Goal: Transaction & Acquisition: Purchase product/service

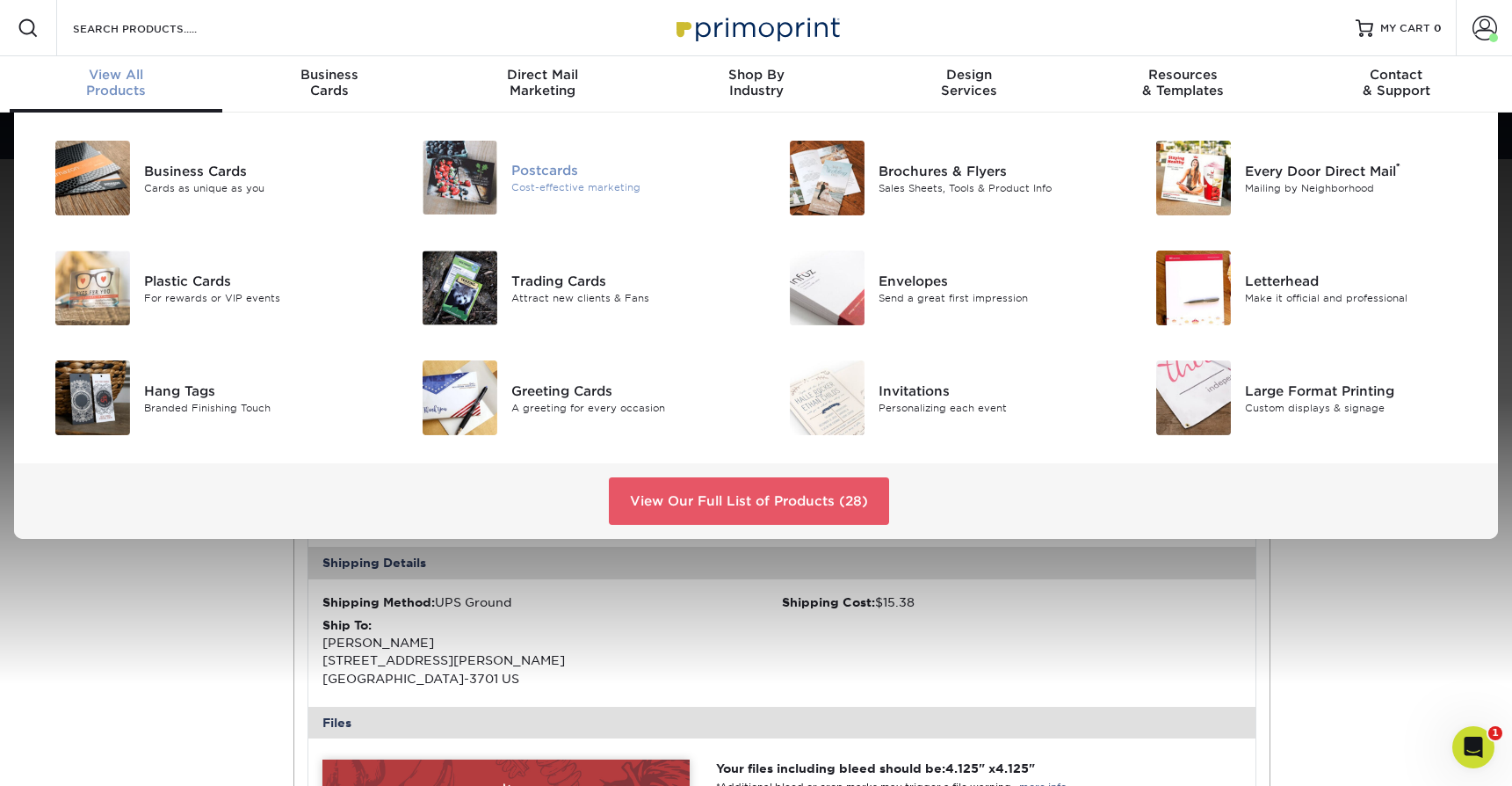
click at [469, 181] on img at bounding box center [460, 177] width 75 height 74
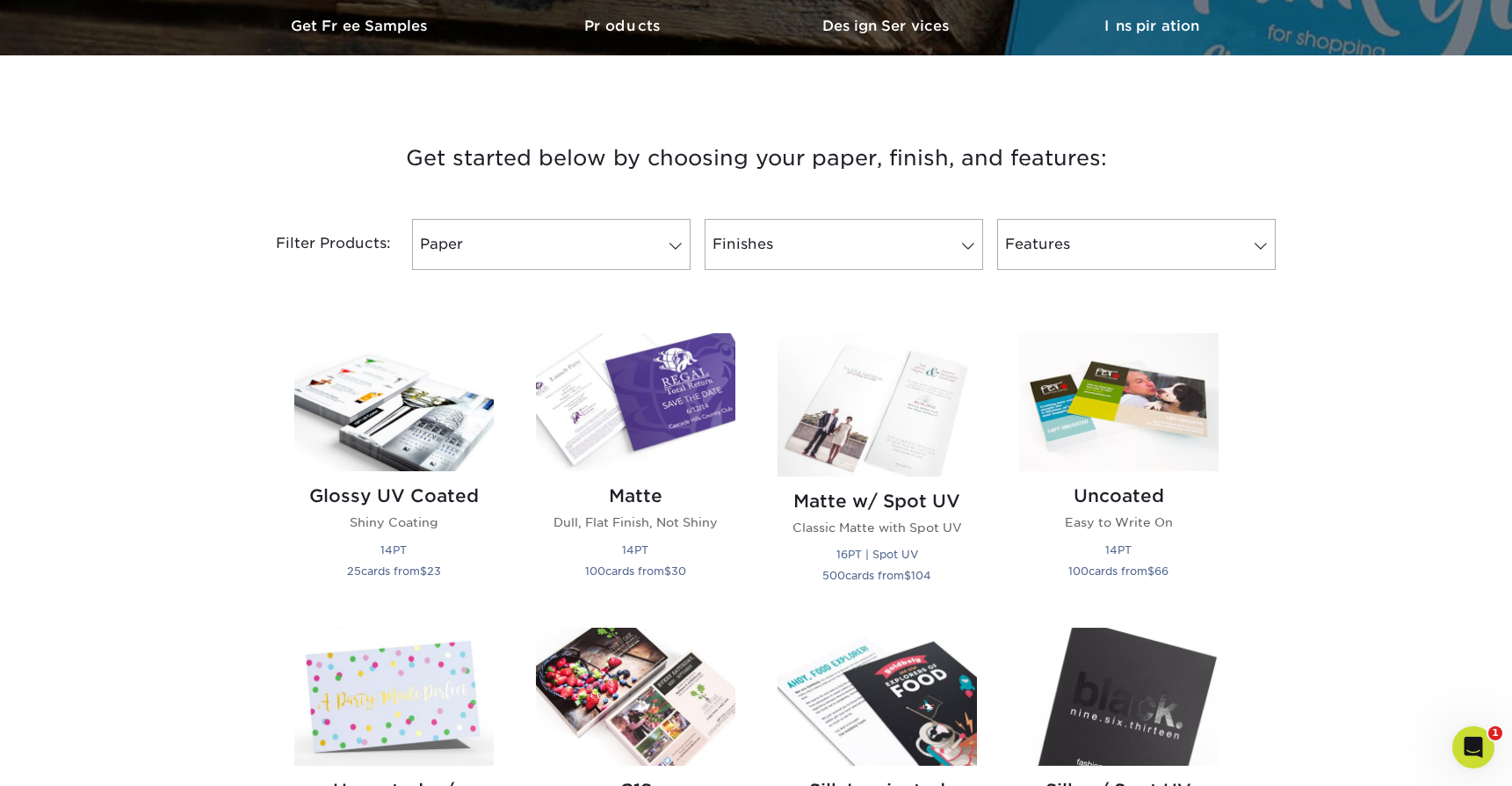
scroll to position [586, 0]
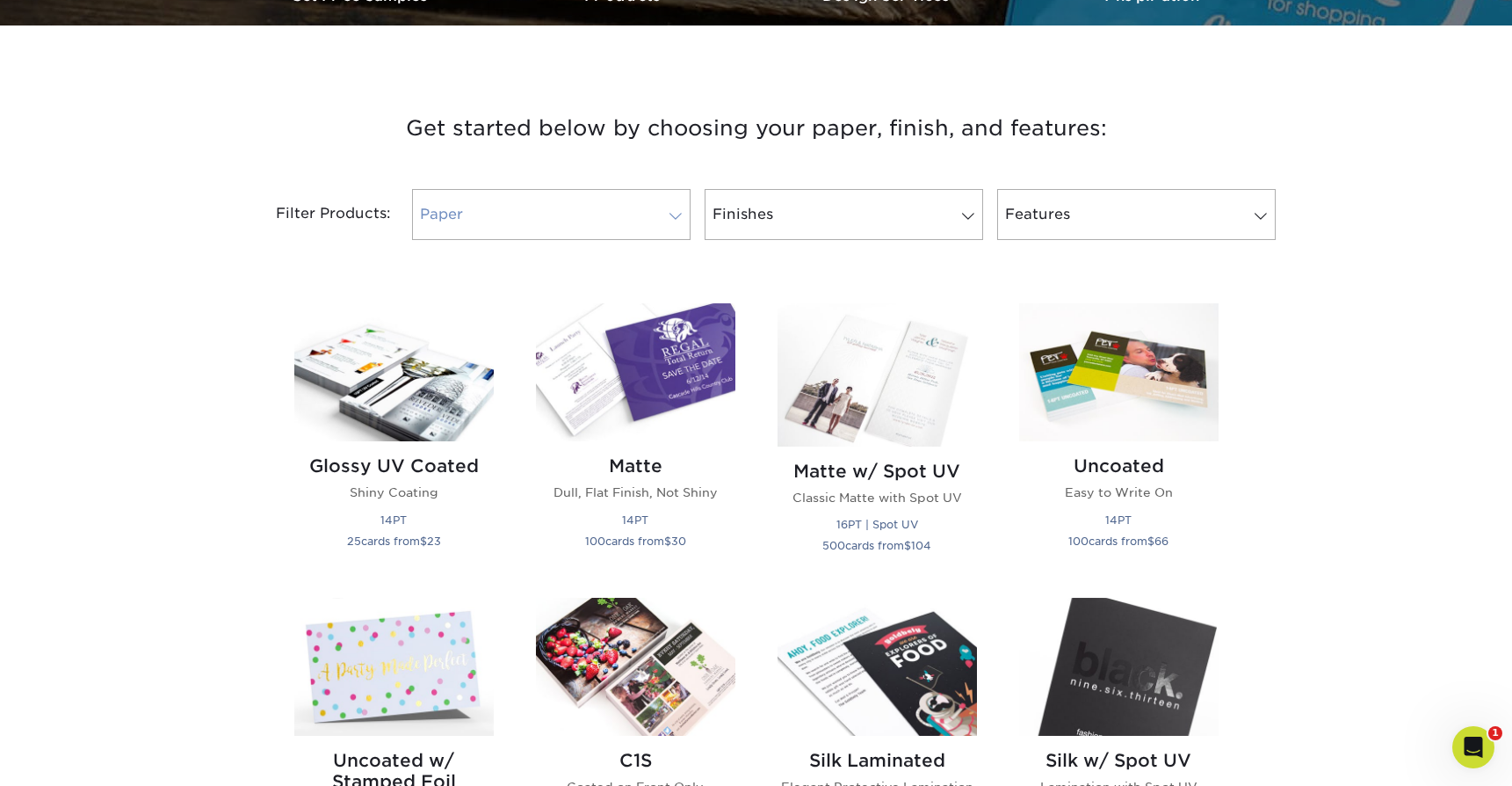
click at [530, 211] on link "Paper" at bounding box center [551, 214] width 279 height 51
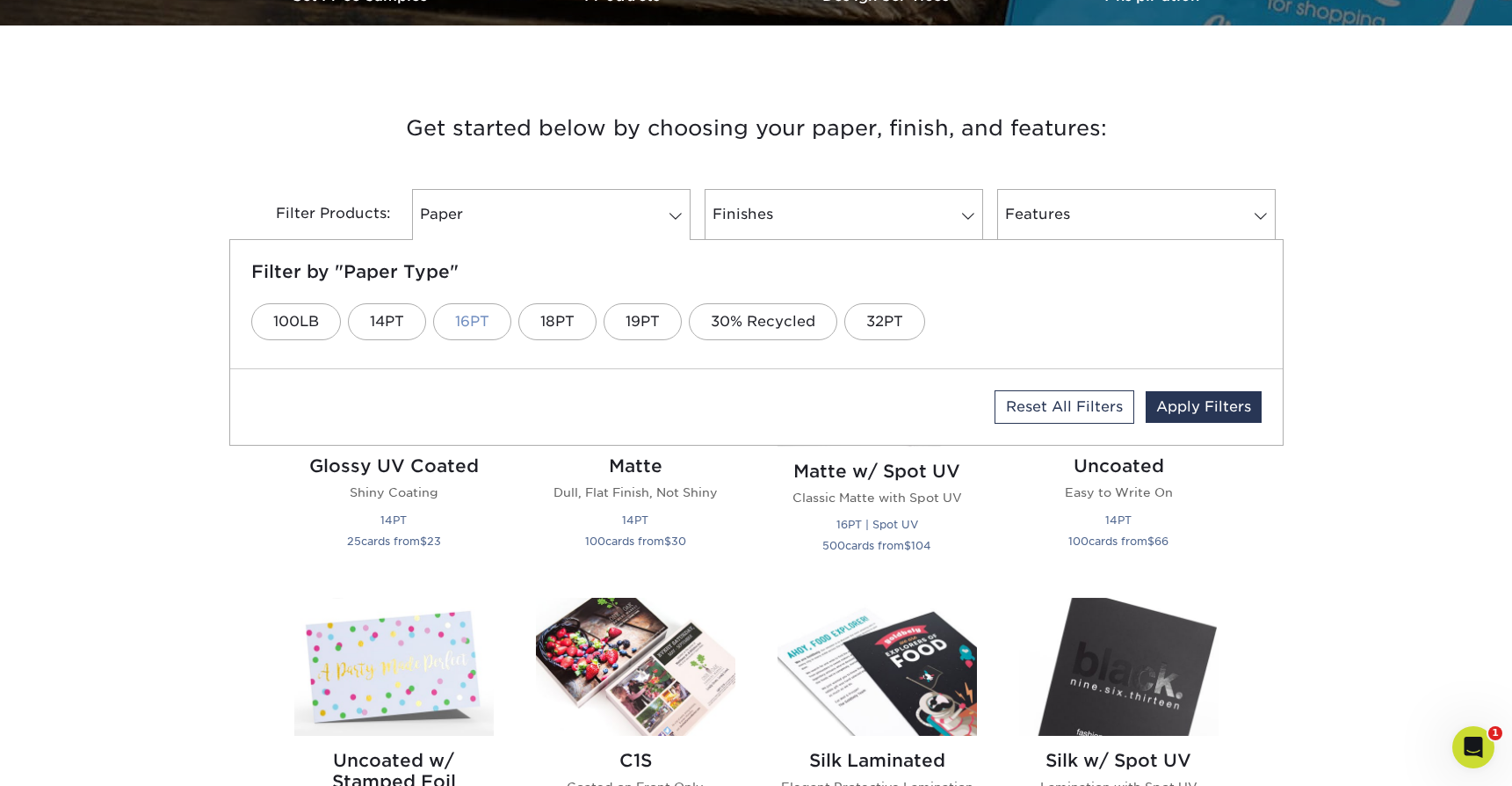
click at [475, 320] on link "16PT" at bounding box center [472, 321] width 78 height 37
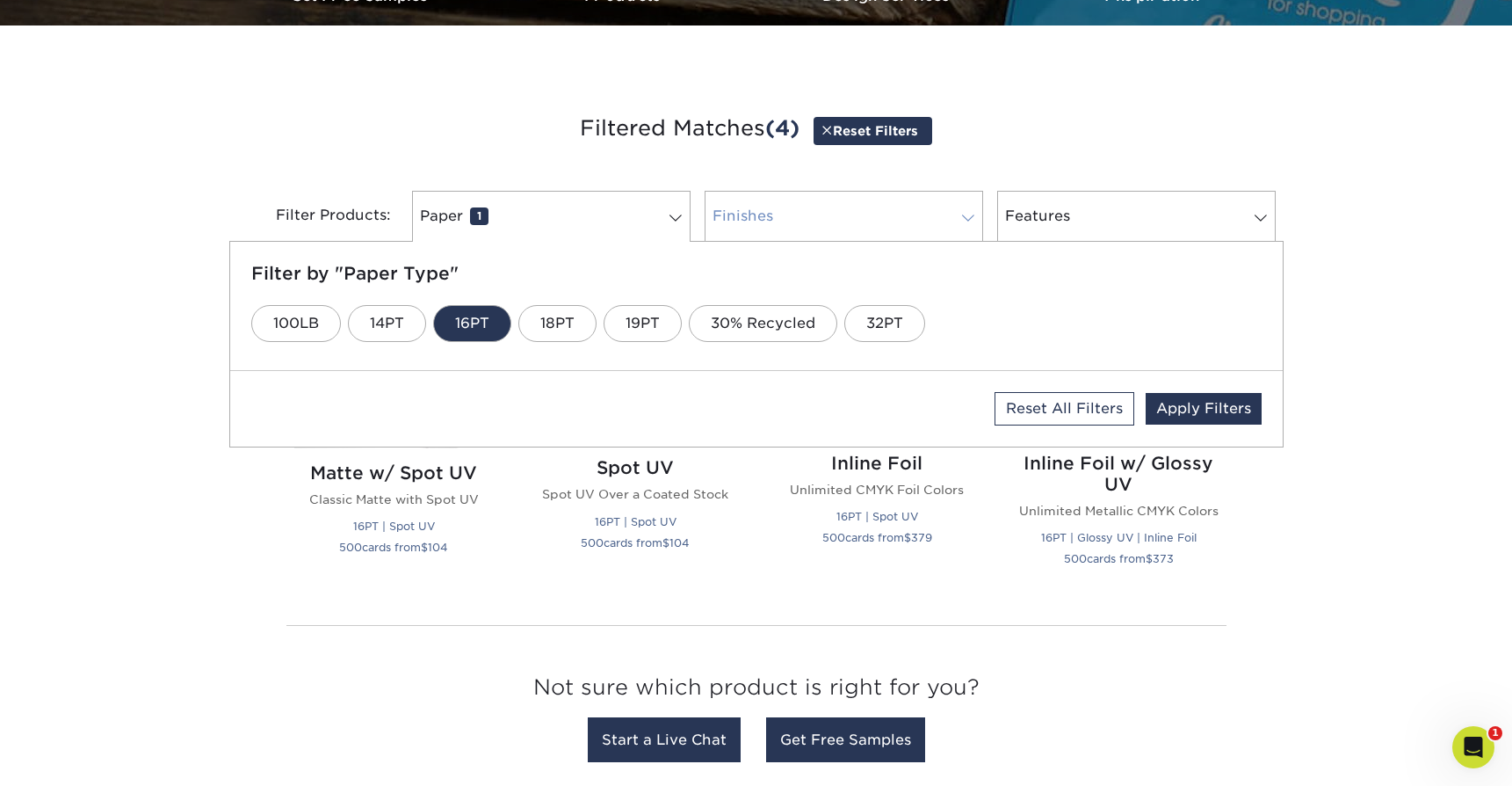
click at [792, 229] on link "Finishes 0" at bounding box center [844, 216] width 279 height 51
click at [594, 325] on link "Matte" at bounding box center [600, 323] width 87 height 37
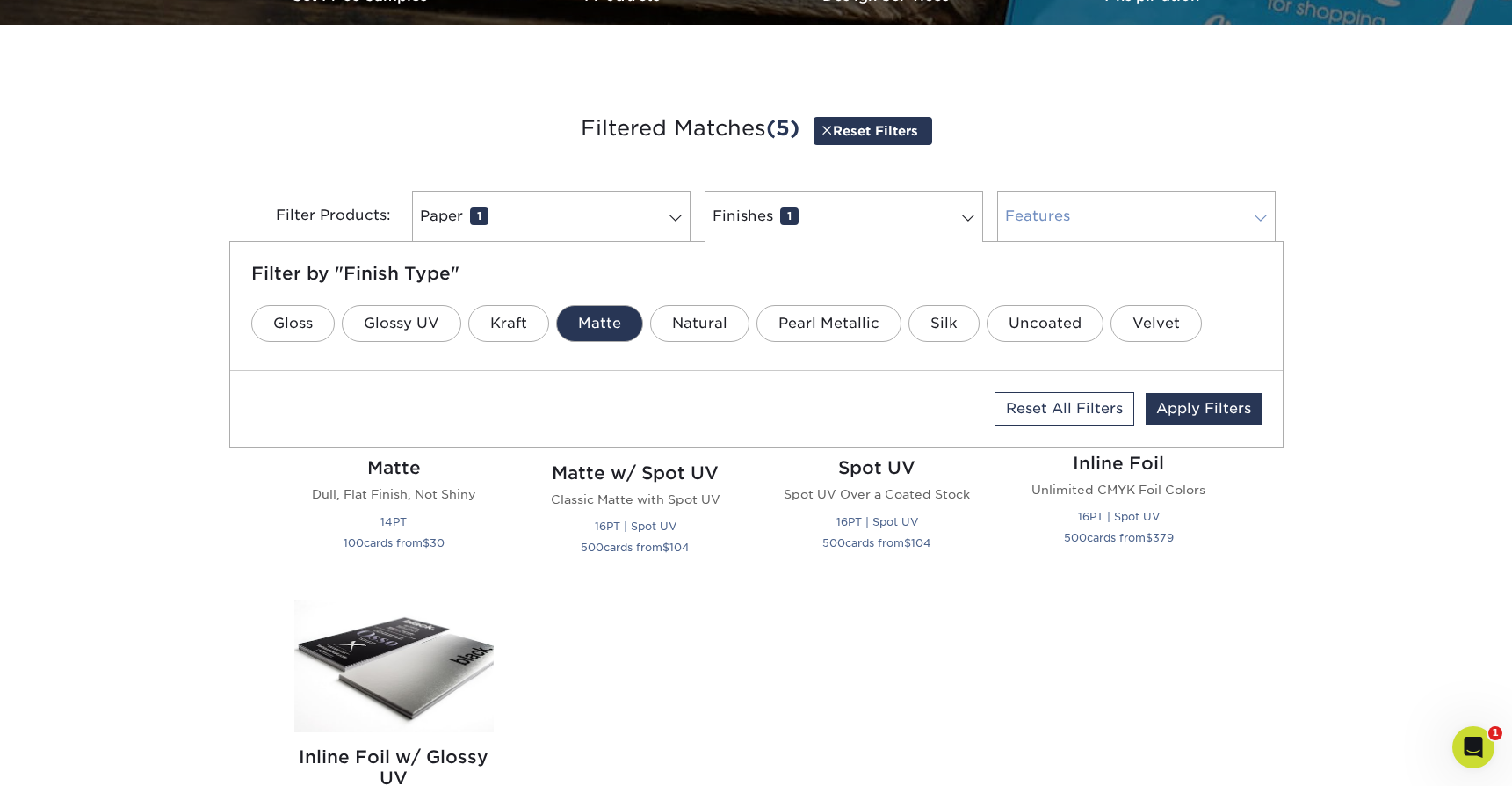
click at [1064, 224] on link "Features 0" at bounding box center [1136, 216] width 279 height 51
click at [160, 448] on div "Get started below by choosing your paper, finish, and features: Filtered Matche…" at bounding box center [756, 587] width 1512 height 1040
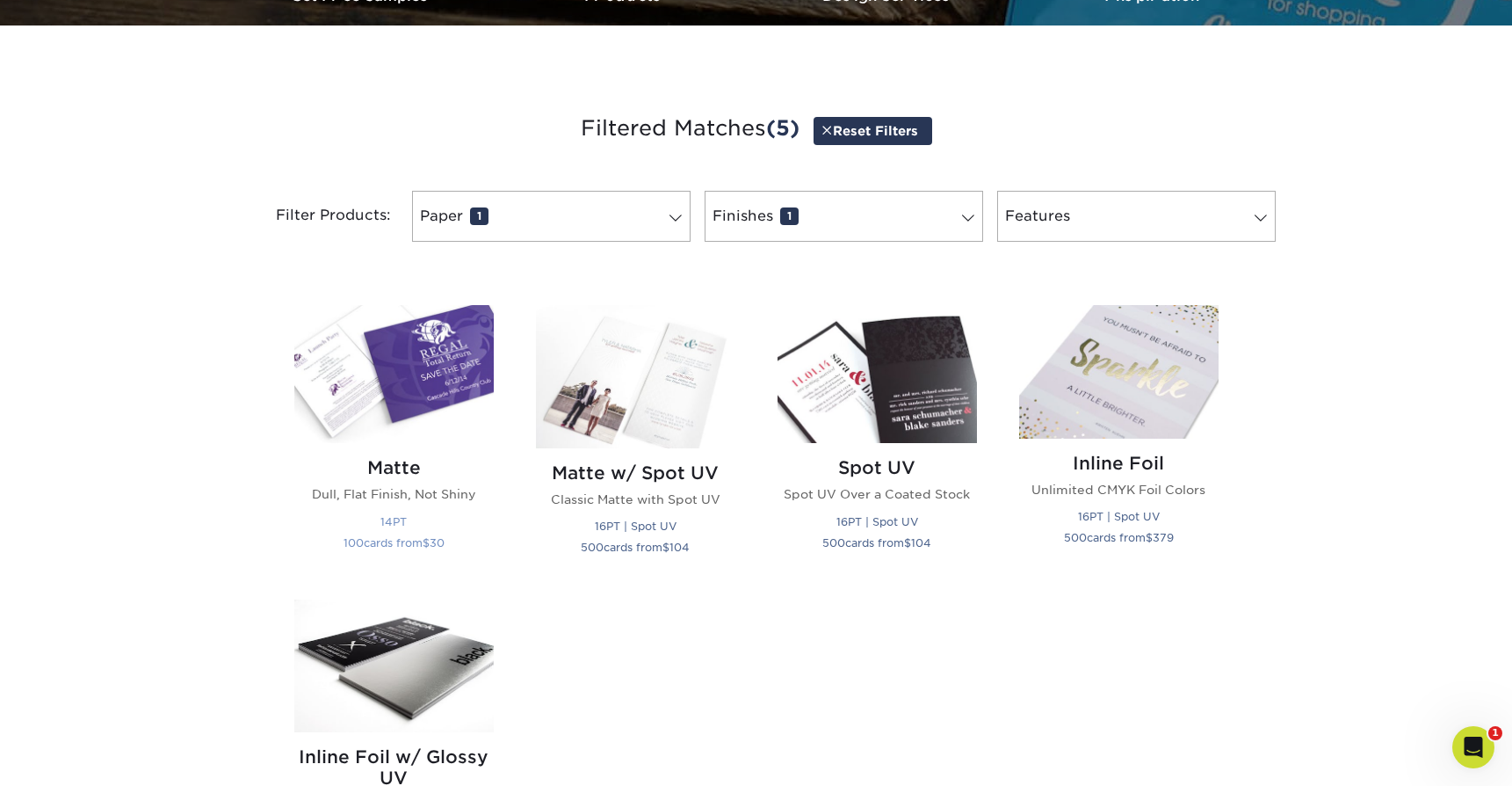
click at [415, 393] on img at bounding box center [394, 373] width 199 height 138
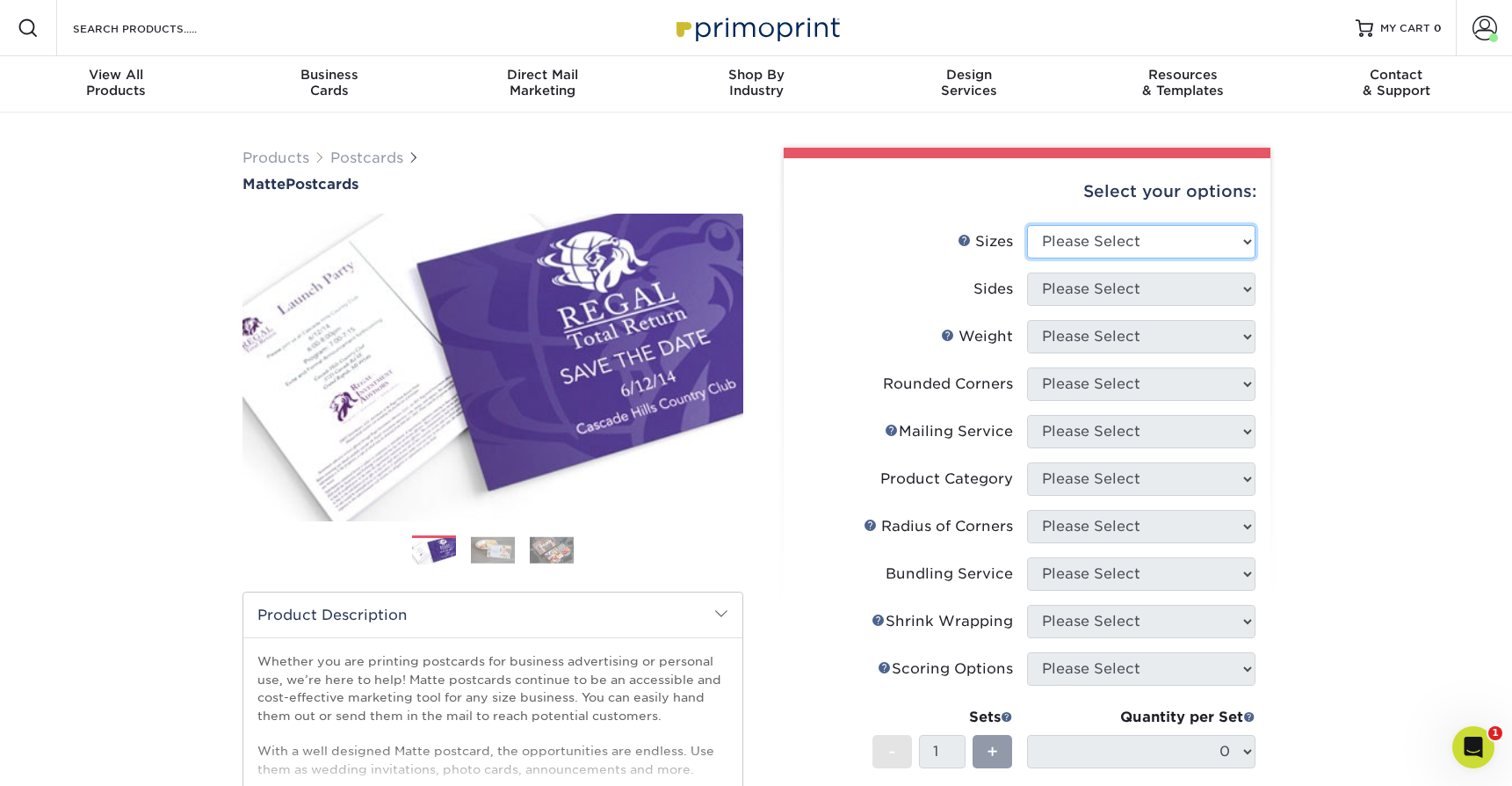
click at [1081, 245] on select "Please Select 1.5" x 7" 2" x 4" 2" x 6" 2" x 7" 2" x 8" 2.12" x 5.5" 2.125" x 5…" at bounding box center [1142, 242] width 229 height 33
select select "5.00x5.00"
click at [1027, 225] on select "Please Select 1.5" x 7" 2" x 4" 2" x 6" 2" x 7" 2" x 8" 2.12" x 5.5" 2.125" x 5…" at bounding box center [1142, 242] width 229 height 33
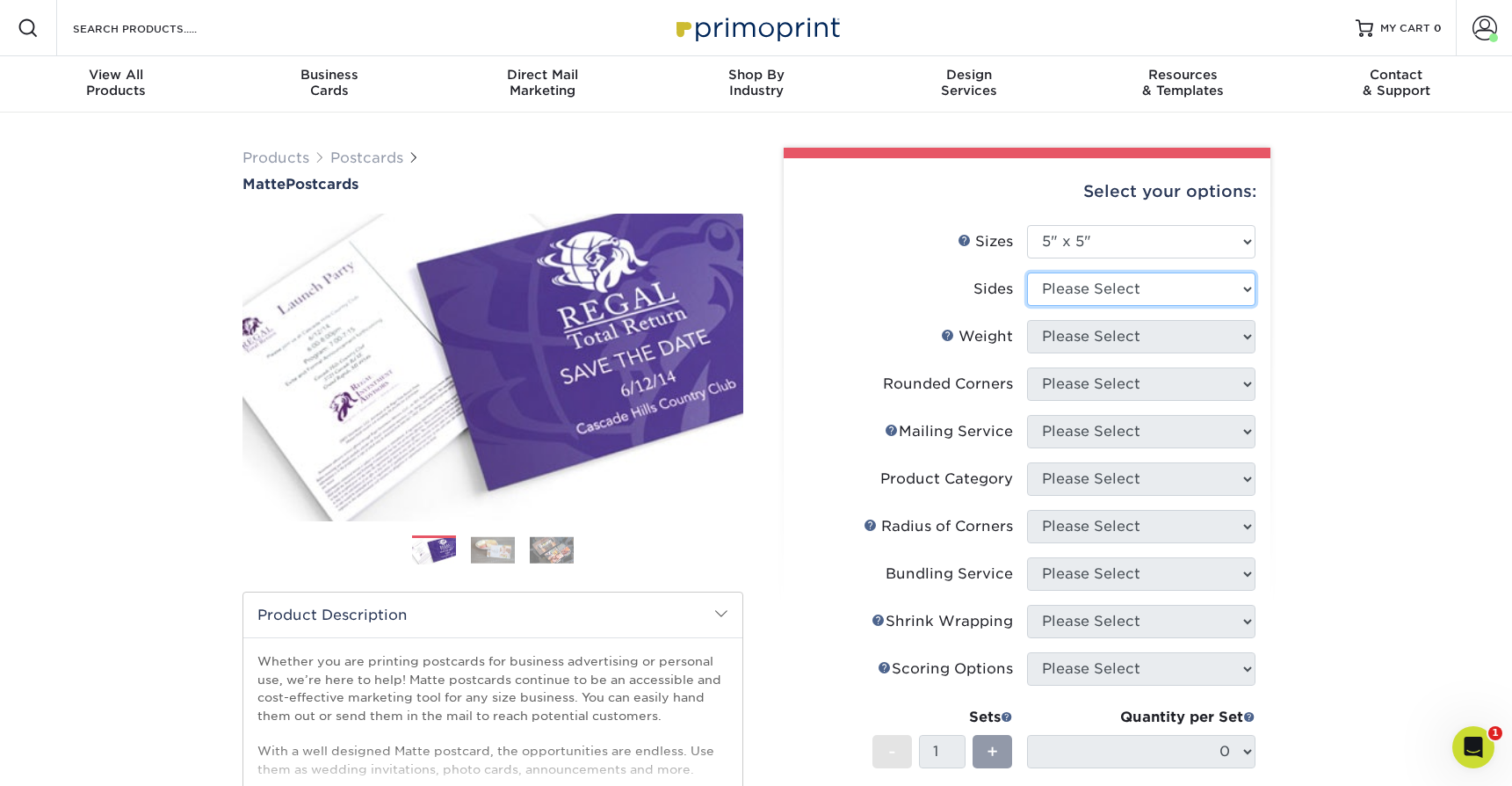
click at [1096, 296] on select "Please Select Print Both Sides Print Front Only" at bounding box center [1142, 289] width 229 height 33
select select "13abbda7-1d64-4f25-8bb2-c179b224825d"
click at [1027, 272] on select "Please Select Print Both Sides Print Front Only" at bounding box center [1142, 289] width 229 height 33
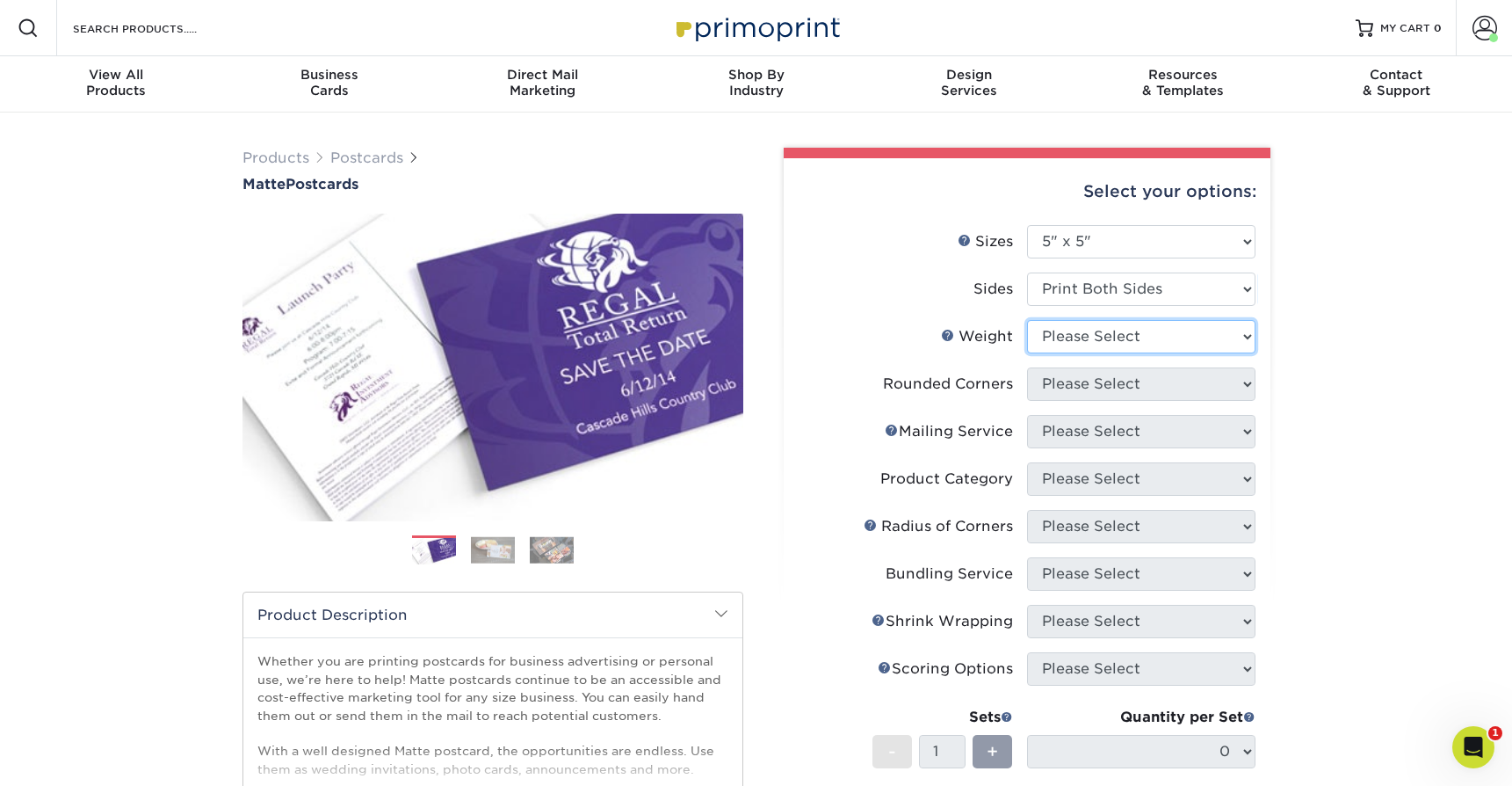
click at [1094, 338] on select "Please Select 14PT 16PT" at bounding box center [1142, 337] width 229 height 33
select select "16PT"
click at [1027, 320] on select "Please Select 14PT 16PT" at bounding box center [1142, 337] width 229 height 33
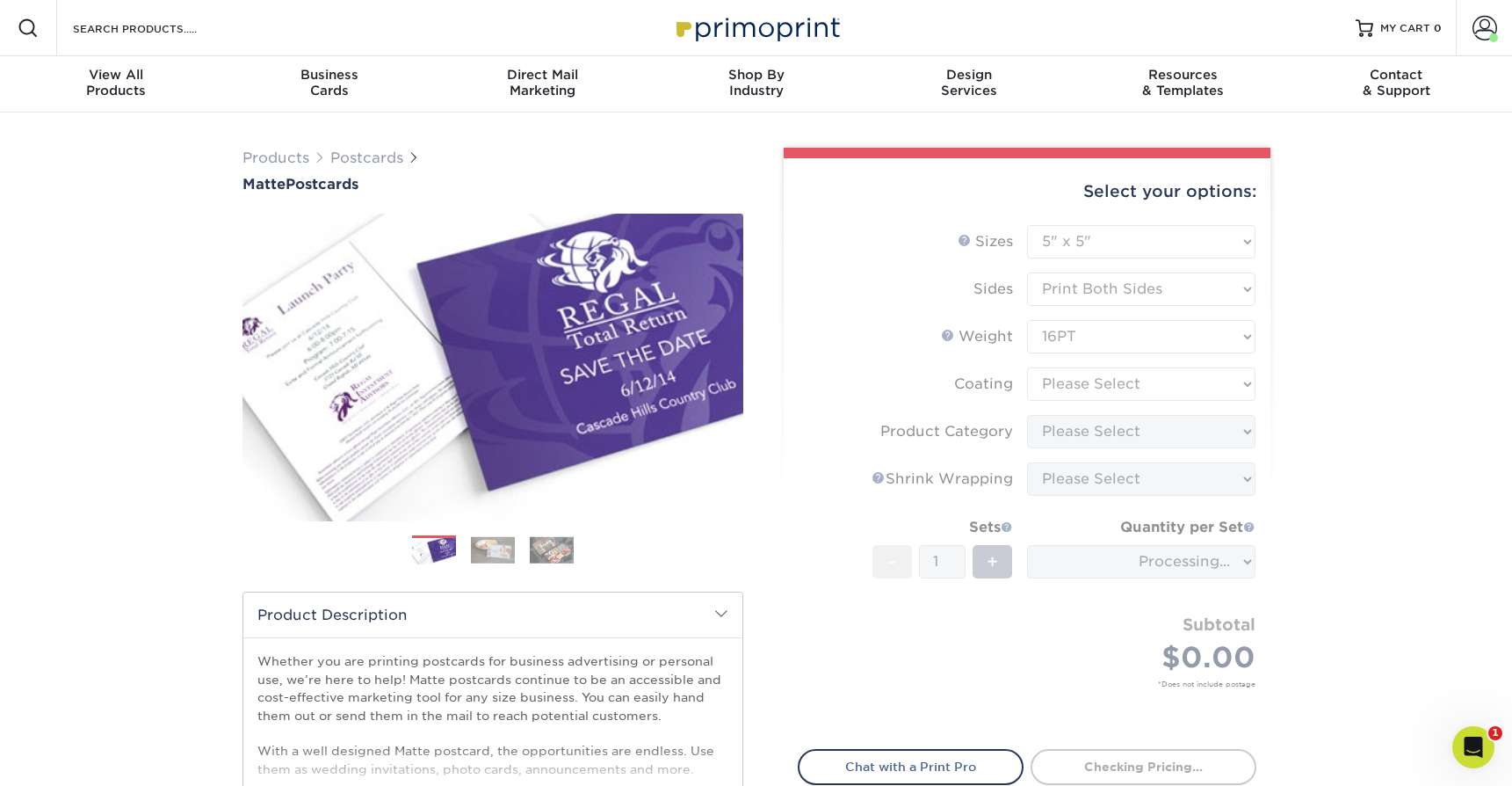
click at [1088, 384] on form "Sizes Help Sizes Please Select 1.5" x 7" 2" x 4" 2" x 6" 2" x 7" 2" x 8" 2.12" …" at bounding box center [1026, 477] width 459 height 503
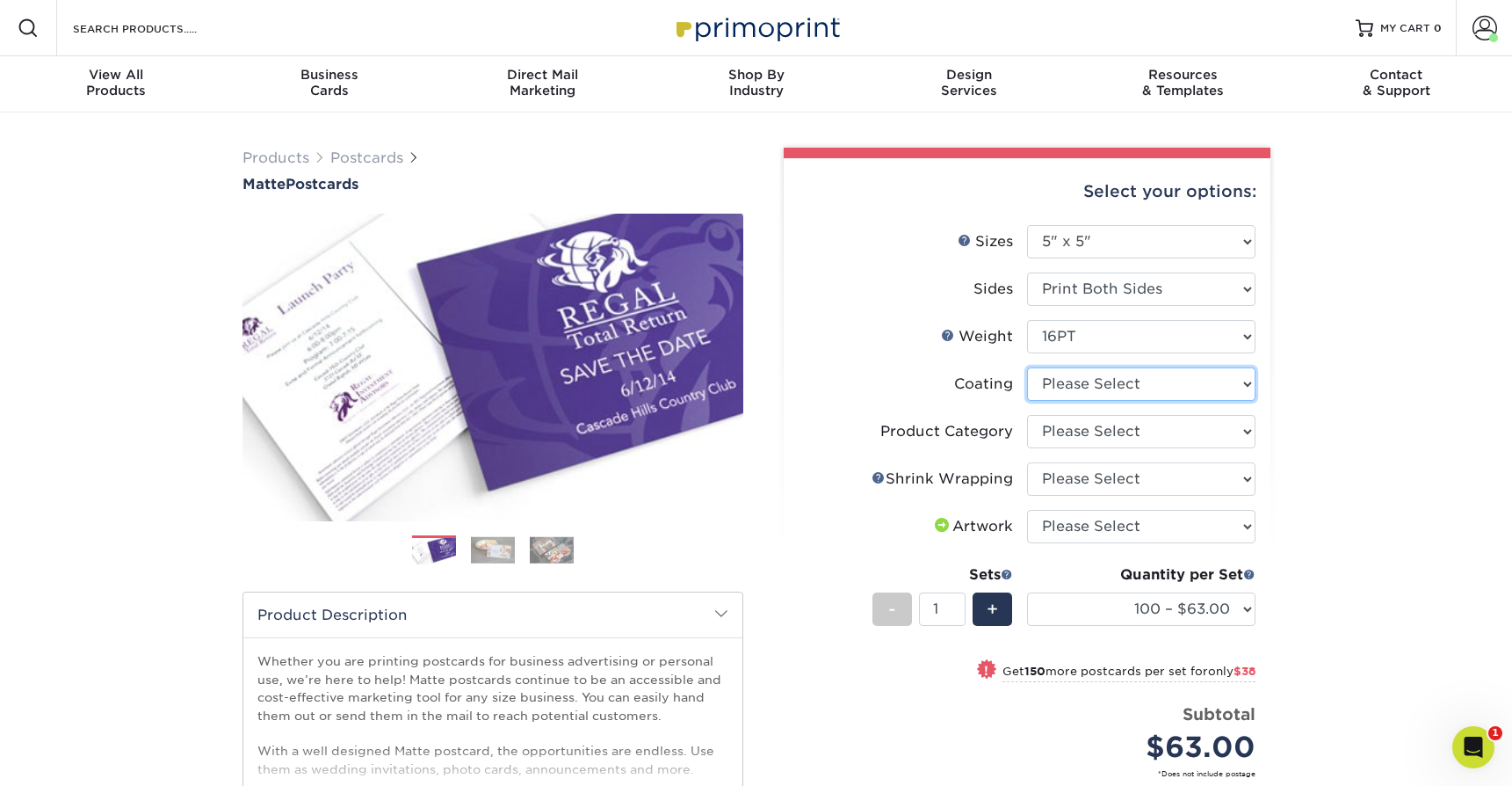
click at [1088, 384] on select at bounding box center [1142, 384] width 229 height 33
select select "121bb7b5-3b4d-429f-bd8d-bbf80e953313"
click at [1027, 368] on select at bounding box center [1142, 384] width 229 height 33
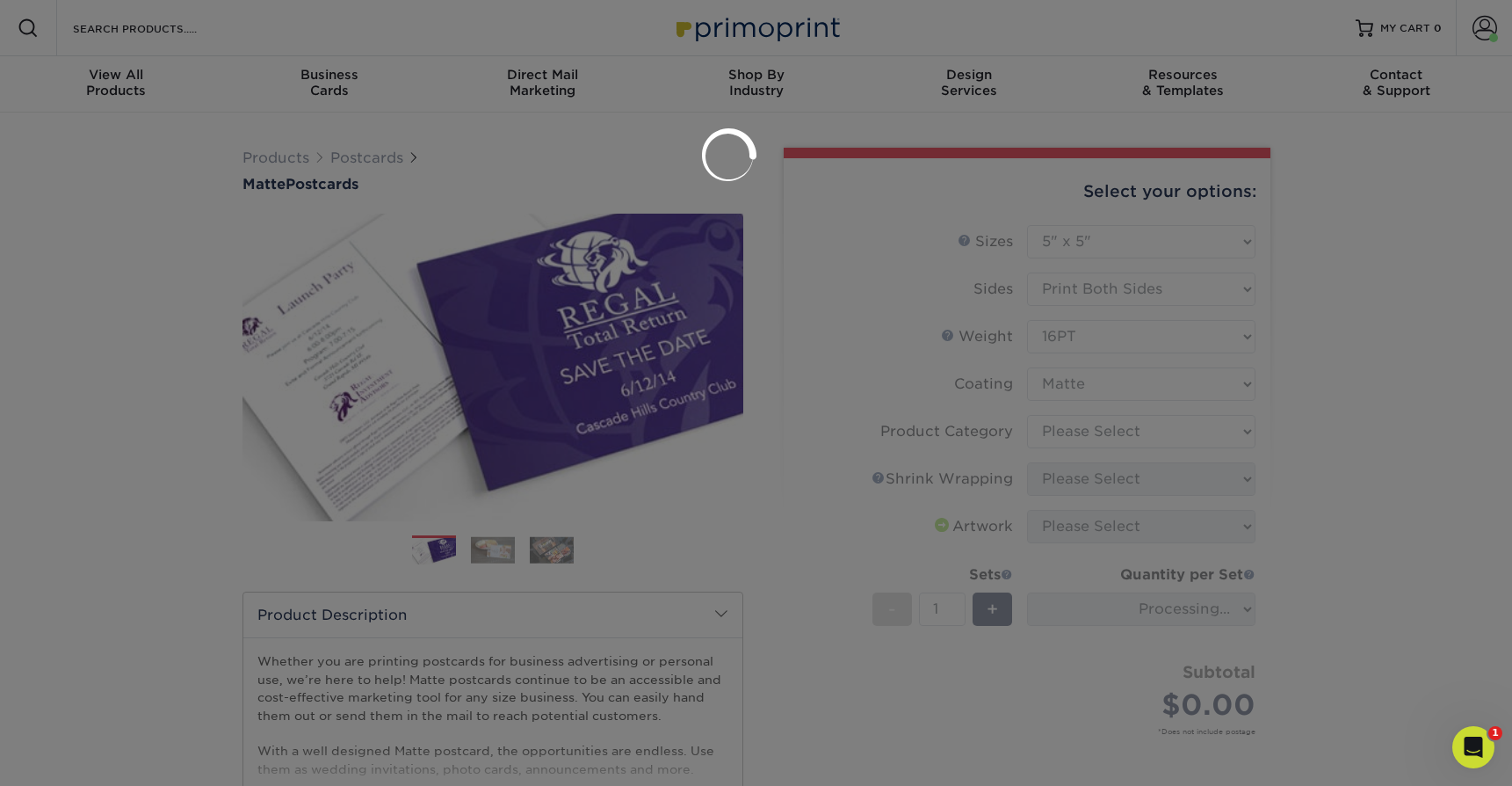
click at [1084, 429] on div at bounding box center [756, 393] width 1512 height 786
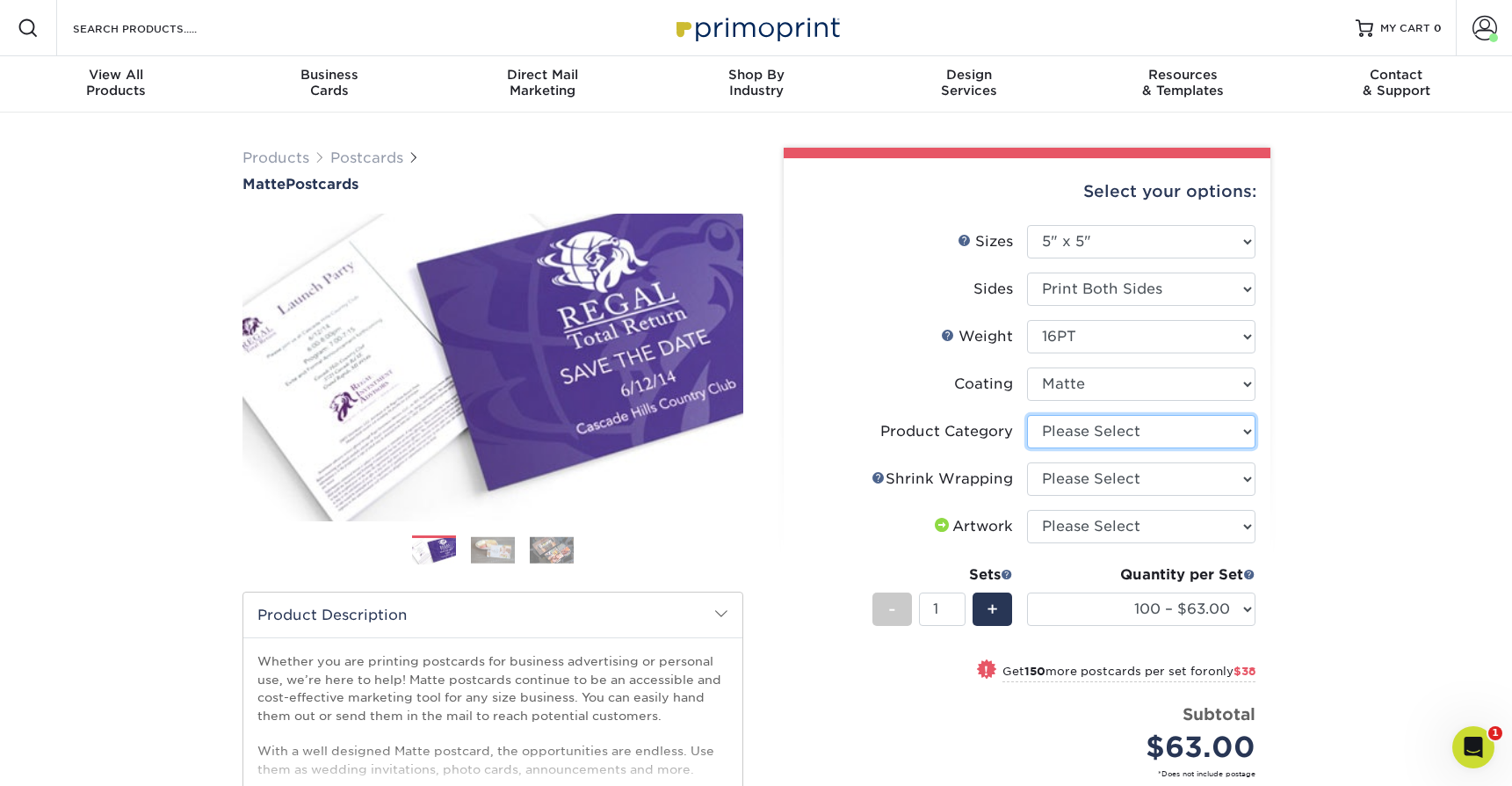
click at [1084, 429] on select "Please Select Postcards" at bounding box center [1142, 431] width 229 height 33
select select "9b7272e0-d6c8-4c3c-8e97-d3a1bcdab858"
click at [1027, 415] on select "Please Select Postcards" at bounding box center [1142, 431] width 229 height 33
click at [1077, 479] on select "Please Select No Shrink Wrapping Shrink Wrap 100 Per Package Shrink Wrap 50 Per…" at bounding box center [1142, 479] width 229 height 33
select select "c8749376-e7da-41d0-b3dc-647faf84d907"
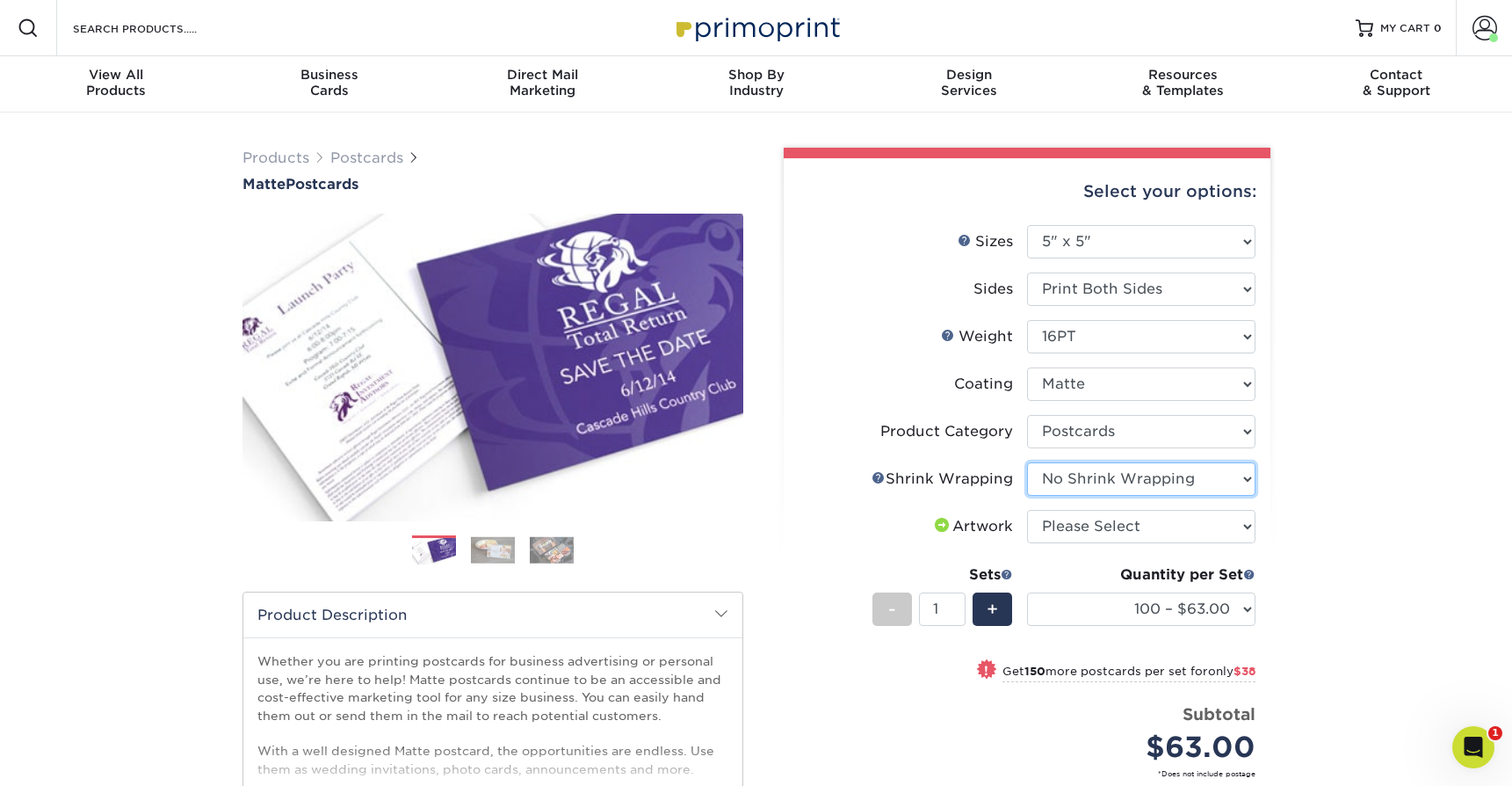
click at [1027, 463] on select "Please Select No Shrink Wrapping Shrink Wrap 100 Per Package Shrink Wrap 50 Per…" at bounding box center [1142, 479] width 229 height 33
click at [1075, 526] on select "Please Select I will upload files I need a design - $150" at bounding box center [1142, 526] width 229 height 33
select select "upload"
click at [1027, 510] on select "Please Select I will upload files I need a design - $150" at bounding box center [1142, 526] width 229 height 33
click at [1075, 601] on select "100 – $63.00 250 – $101.00 500 – $139.00 1000 – $160.00 2500 – $264.00 5000 – $…" at bounding box center [1142, 610] width 229 height 33
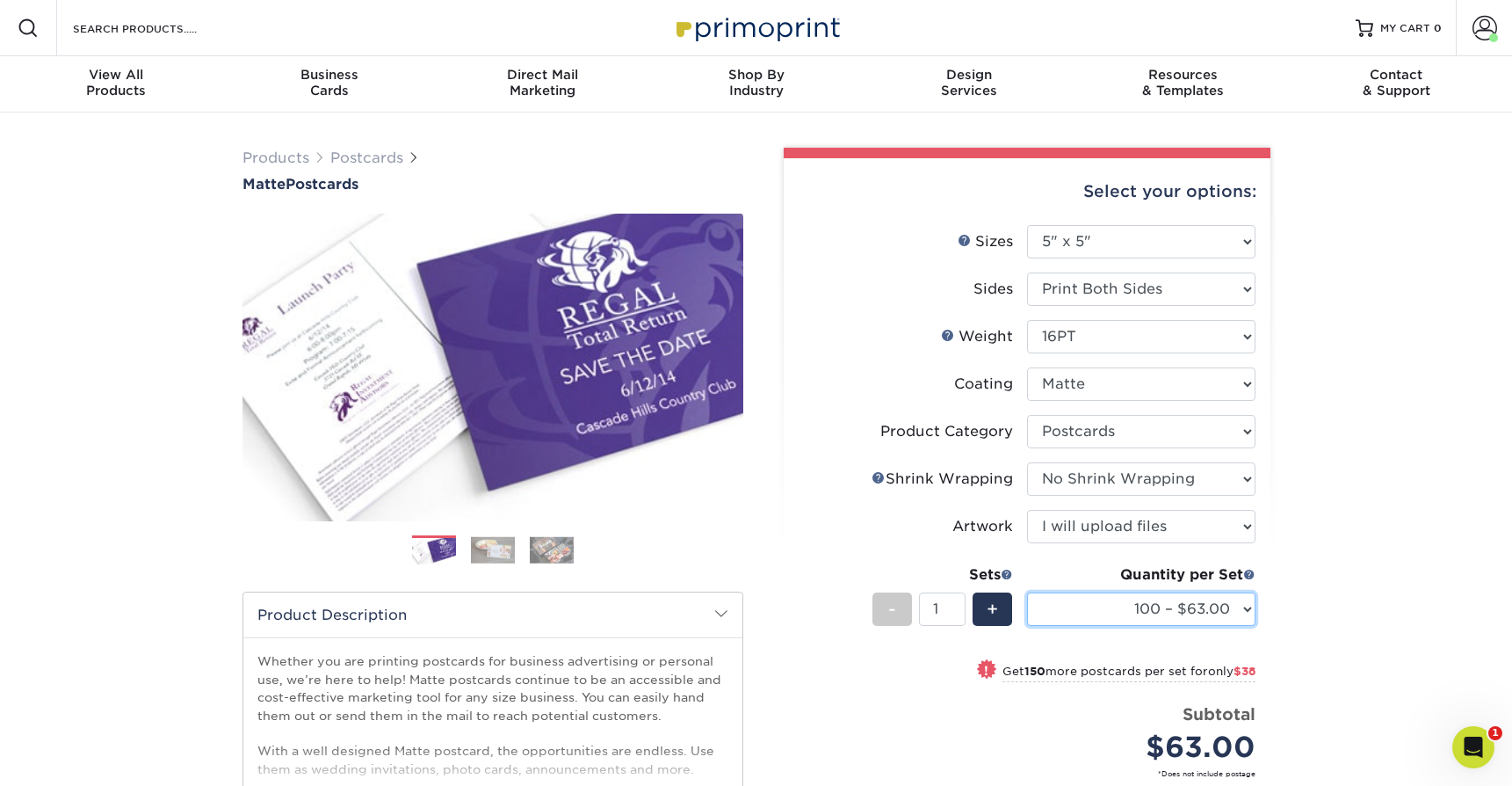
select select "1000 – $160.00"
click at [1027, 593] on select "100 – $63.00 250 – $101.00 500 – $139.00 1000 – $160.00 2500 – $264.00 5000 – $…" at bounding box center [1142, 610] width 229 height 33
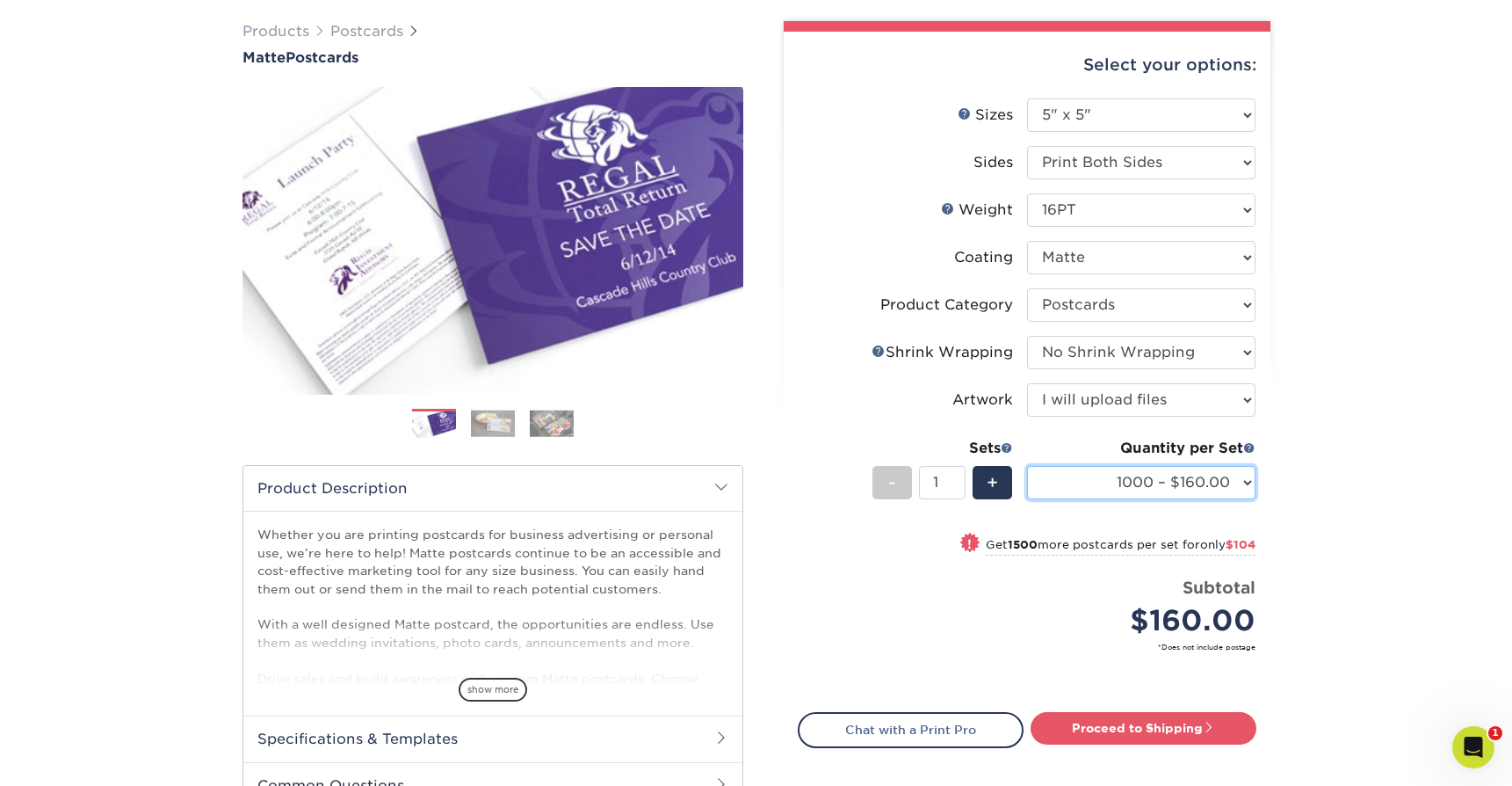
scroll to position [128, 0]
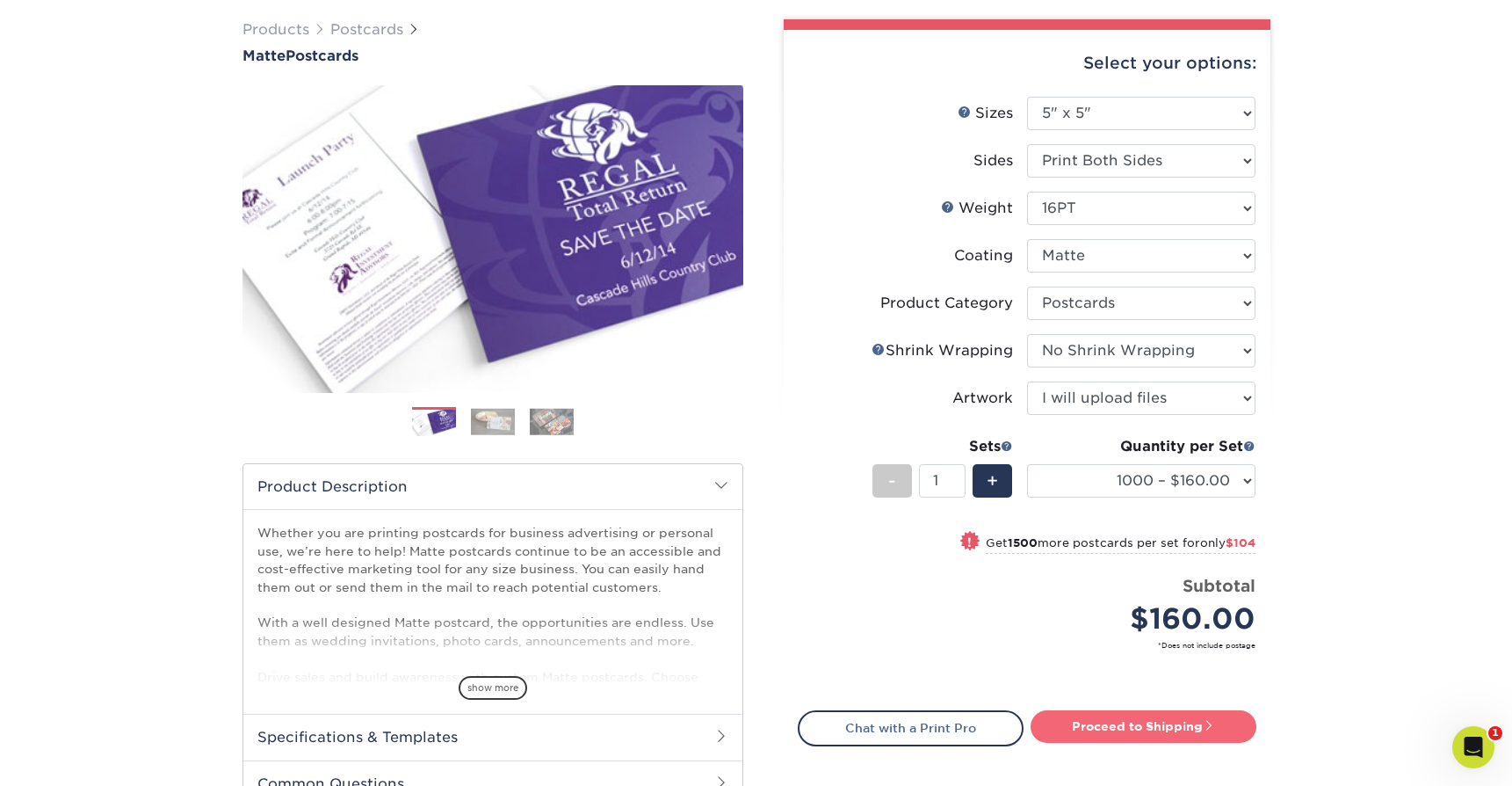
click at [1096, 727] on link "Proceed to Shipping" at bounding box center [1144, 726] width 226 height 31
type input "Set 1"
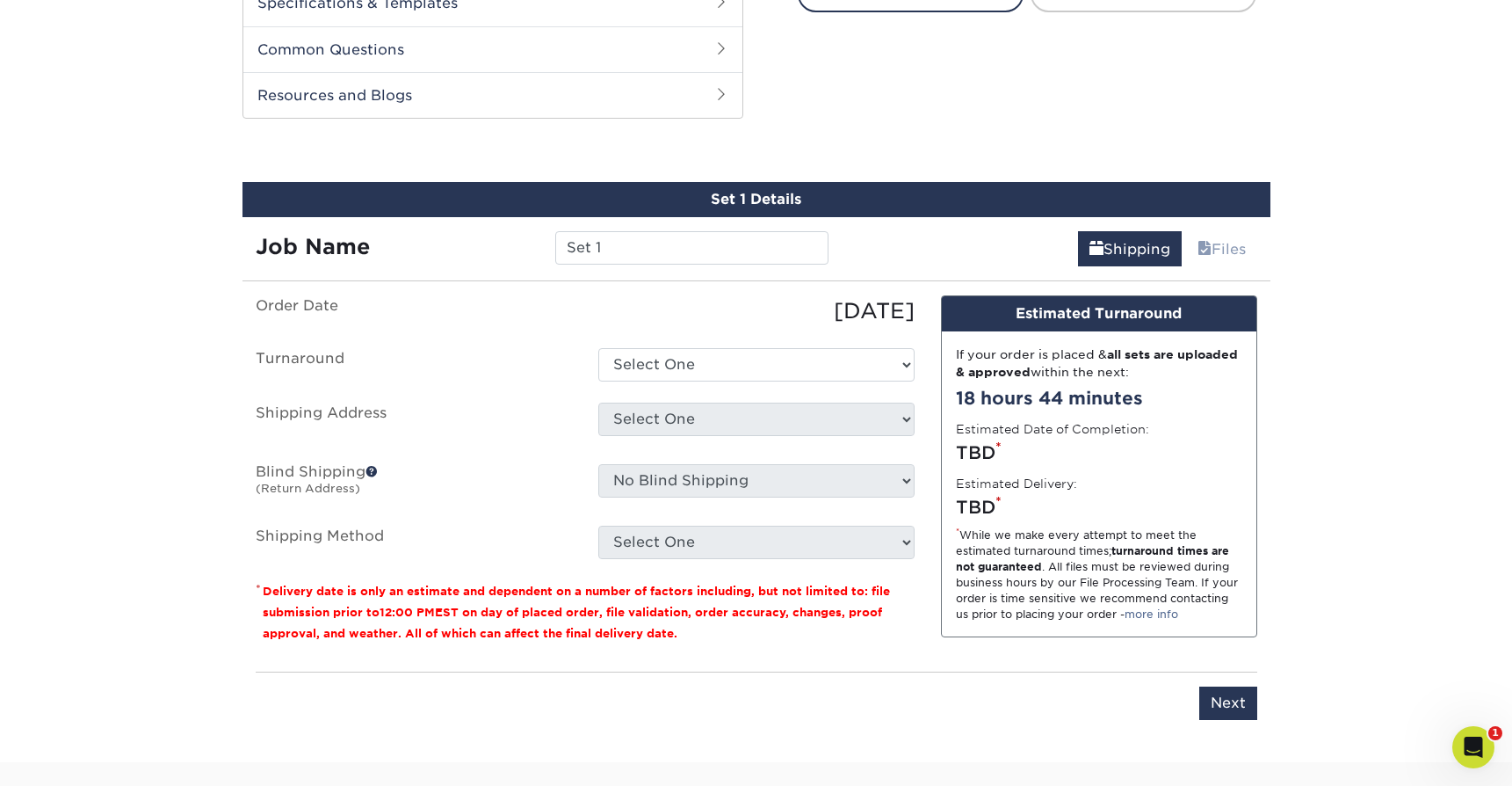
scroll to position [894, 0]
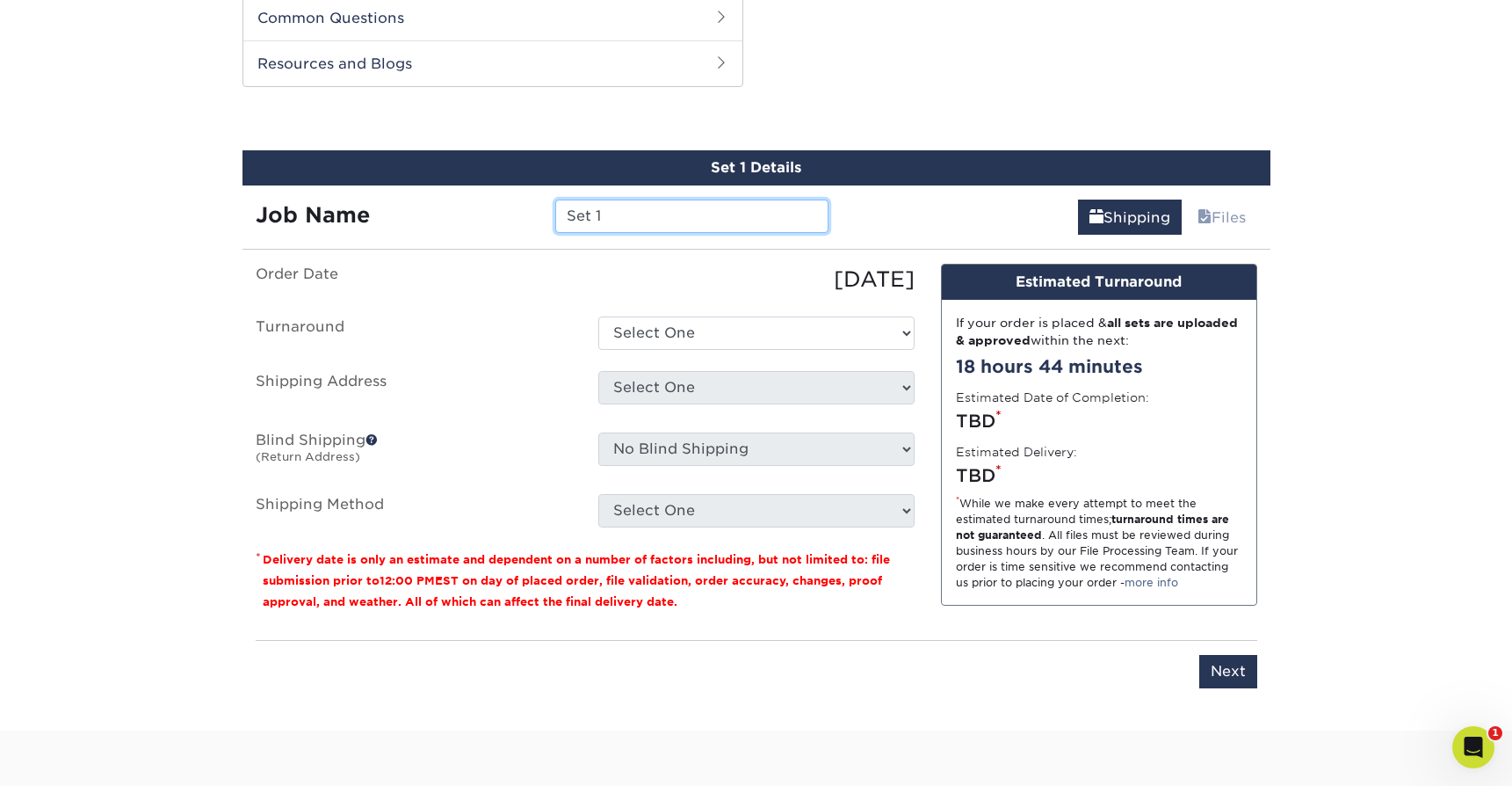
click at [649, 219] on input "Set 1" at bounding box center [692, 216] width 273 height 33
type input "5x5 cards"
click at [655, 341] on select "Select One 2-4 Business Days 2 Day Next Business Day" at bounding box center [756, 333] width 317 height 33
